Goal: Information Seeking & Learning: Find specific fact

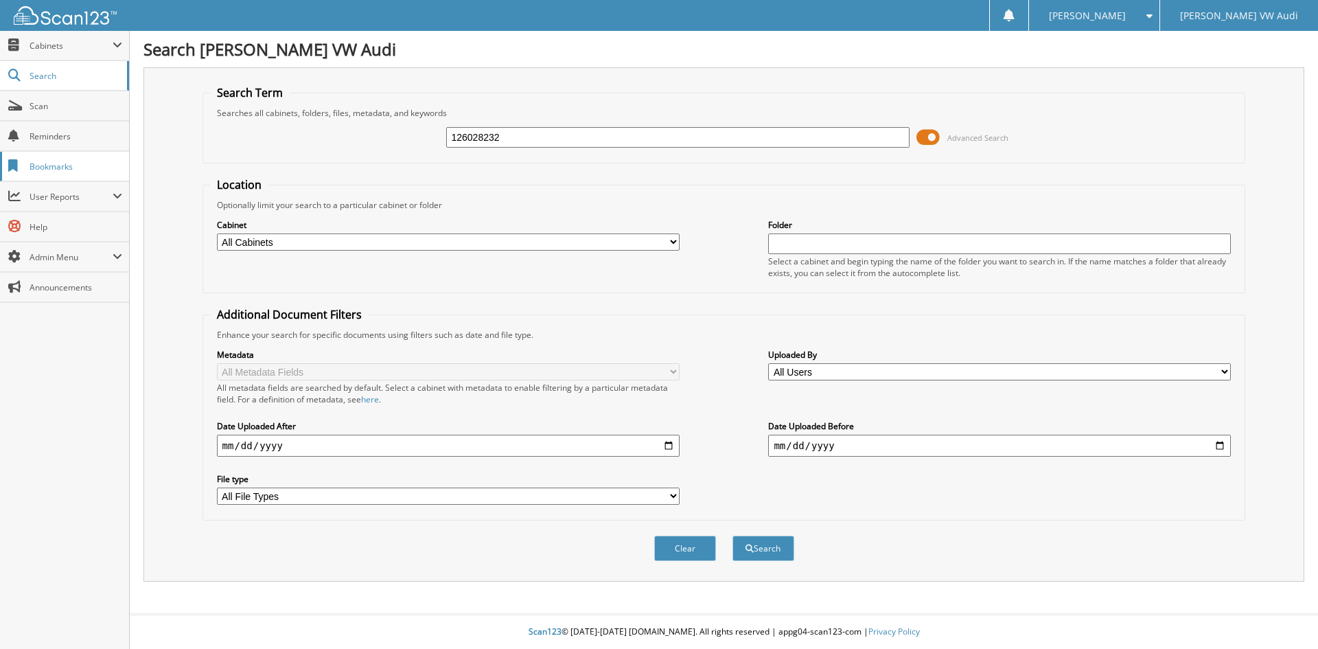
type input "126028232"
click at [732, 535] on button "Search" at bounding box center [763, 547] width 62 height 25
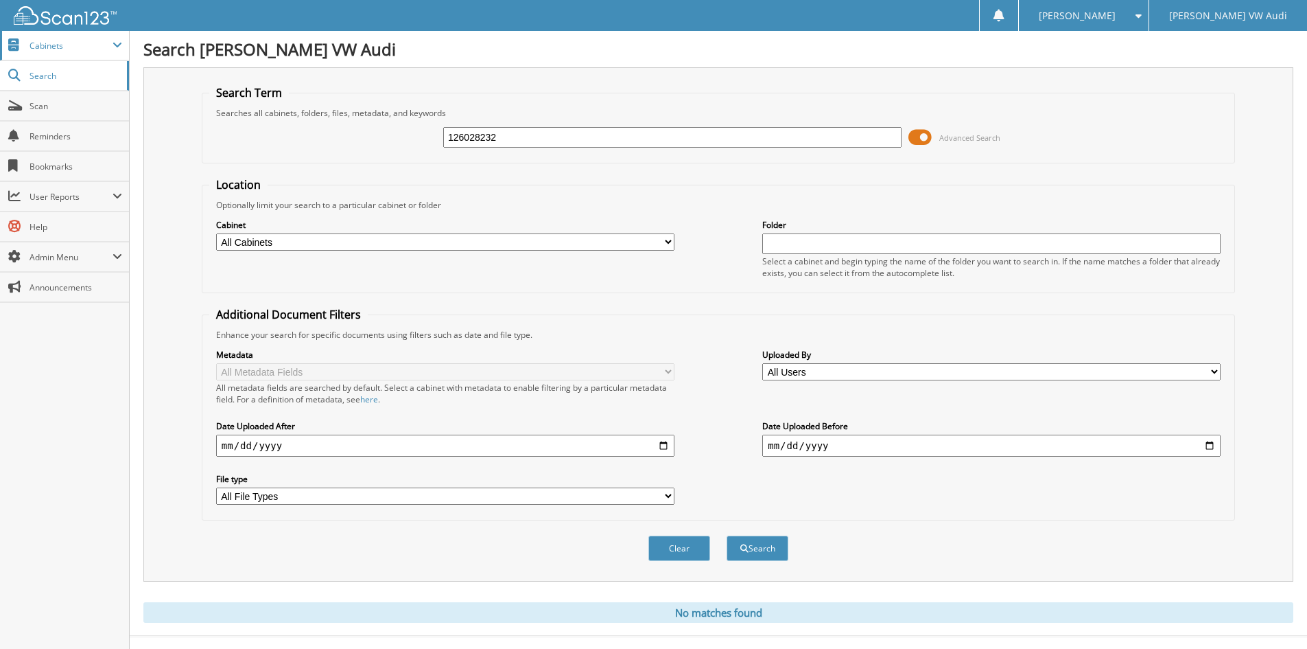
click at [106, 43] on span "Cabinets" at bounding box center [71, 46] width 83 height 12
click at [118, 41] on span at bounding box center [118, 45] width 10 height 11
